Goal: Leave review/rating: Share an evaluation or opinion about a product, service, or content

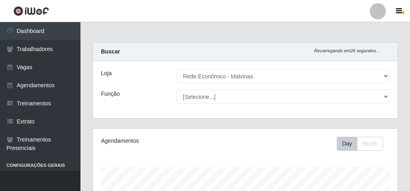
select select "194"
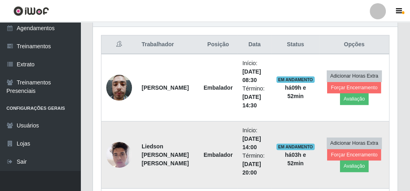
scroll to position [290, 0]
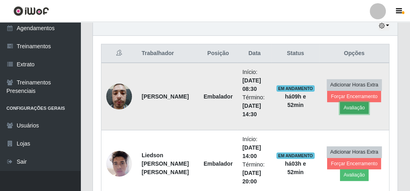
click at [352, 105] on button "Avaliação" at bounding box center [354, 107] width 29 height 11
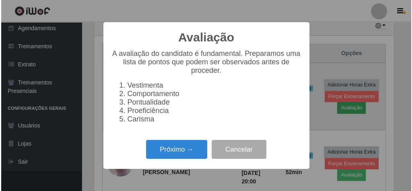
scroll to position [166, 302]
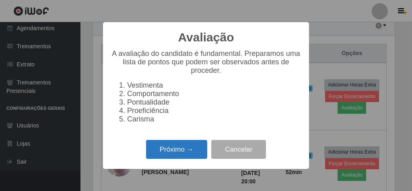
click at [171, 151] on button "Próximo →" at bounding box center [176, 149] width 61 height 19
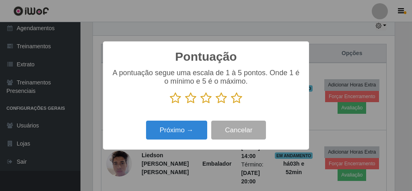
scroll to position [401954, 401818]
click at [235, 99] on icon at bounding box center [236, 98] width 11 height 12
click at [231, 104] on input "radio" at bounding box center [231, 104] width 0 height 0
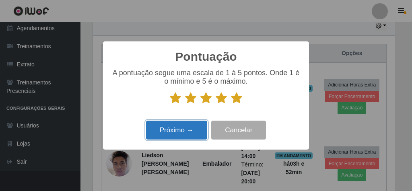
click at [185, 130] on button "Próximo →" at bounding box center [176, 130] width 61 height 19
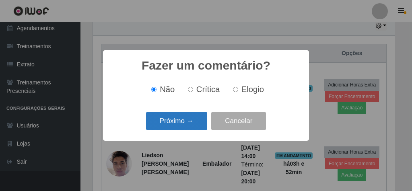
click at [177, 116] on button "Próximo →" at bounding box center [176, 121] width 61 height 19
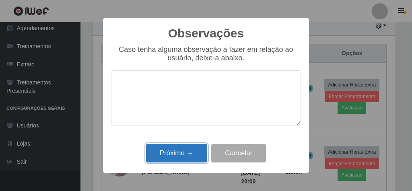
click at [177, 161] on button "Próximo →" at bounding box center [176, 153] width 61 height 19
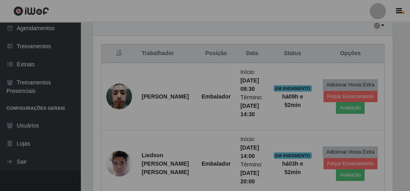
scroll to position [166, 304]
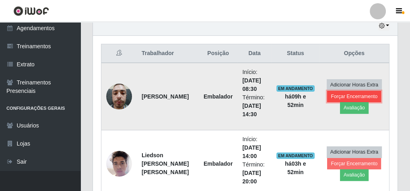
click at [333, 94] on button "Forçar Encerramento" at bounding box center [354, 96] width 54 height 11
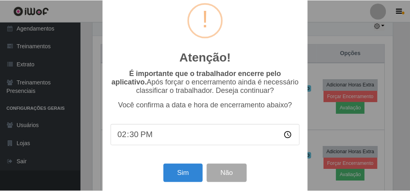
scroll to position [26, 0]
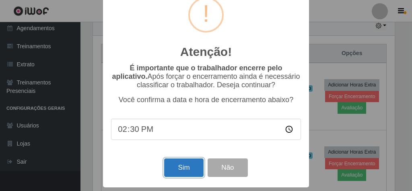
click at [169, 162] on button "Sim" at bounding box center [183, 167] width 39 height 19
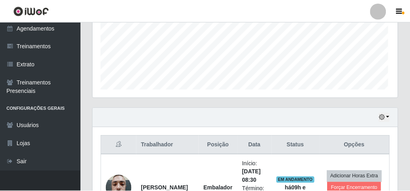
scroll to position [166, 302]
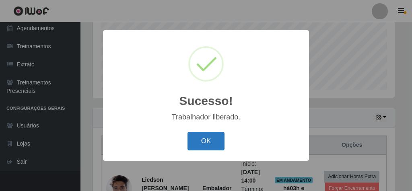
click at [204, 141] on button "OK" at bounding box center [205, 141] width 37 height 19
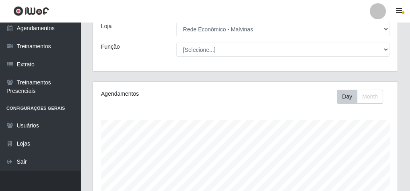
scroll to position [0, 0]
